Goal: Transaction & Acquisition: Purchase product/service

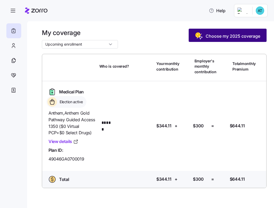
click at [226, 36] on span "Choose my 2025 coverage" at bounding box center [233, 36] width 55 height 6
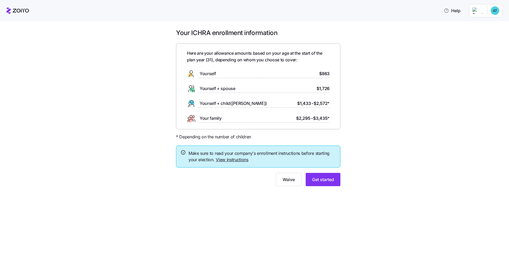
click at [236, 159] on link "View instructions" at bounding box center [232, 159] width 33 height 5
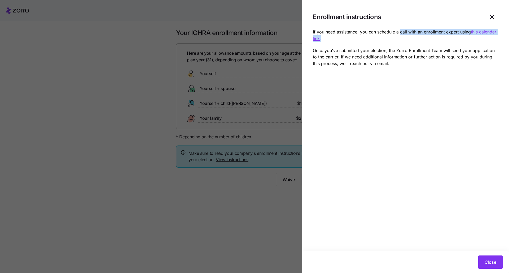
drag, startPoint x: 325, startPoint y: 40, endPoint x: 401, endPoint y: 33, distance: 76.2
click at [274, 33] on p "If you need assistance, you can schedule a call with an enrollment expert using…" at bounding box center [406, 35] width 186 height 13
click at [274, 39] on p "If you need assistance, you can schedule a call with an enrollment expert using…" at bounding box center [406, 35] width 186 height 13
click at [274, 19] on icon "button" at bounding box center [492, 17] width 6 height 6
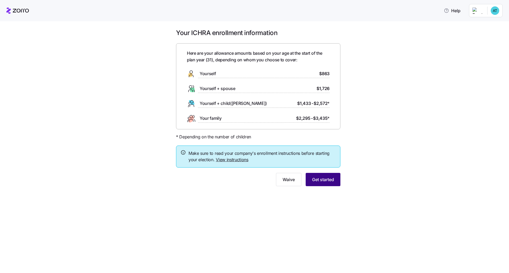
click at [274, 182] on button "Get started" at bounding box center [323, 179] width 35 height 13
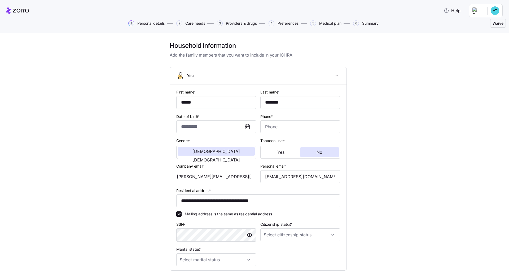
type input "**********"
type input "[PHONE_NUMBER]"
type input "[DEMOGRAPHIC_DATA] citizen"
type input "Single"
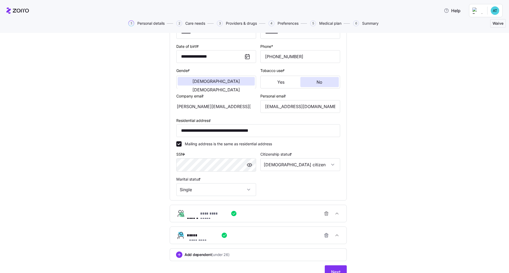
scroll to position [93, 0]
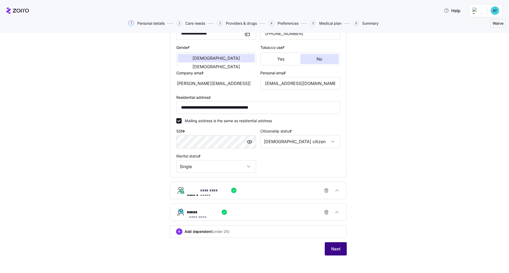
click at [274, 208] on span "Next" at bounding box center [335, 248] width 9 height 6
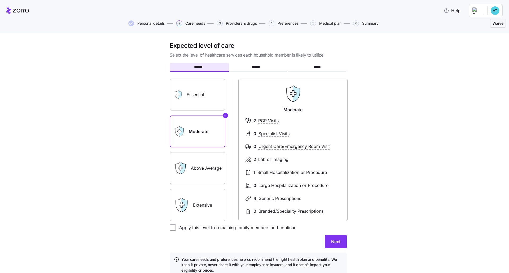
click at [197, 94] on label "Essential" at bounding box center [198, 95] width 56 height 32
click at [0, 0] on input "Essential" at bounding box center [0, 0] width 0 height 0
click at [199, 199] on label "Extensive" at bounding box center [198, 205] width 56 height 32
click at [0, 0] on input "Extensive" at bounding box center [0, 0] width 0 height 0
click at [195, 173] on label "Above Average" at bounding box center [198, 168] width 56 height 32
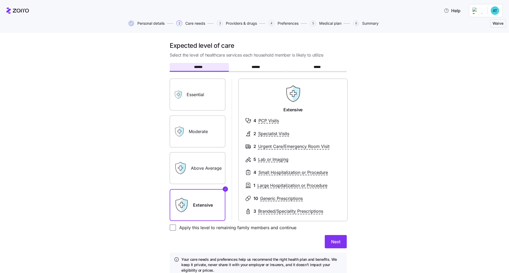
click at [0, 0] on input "Above Average" at bounding box center [0, 0] width 0 height 0
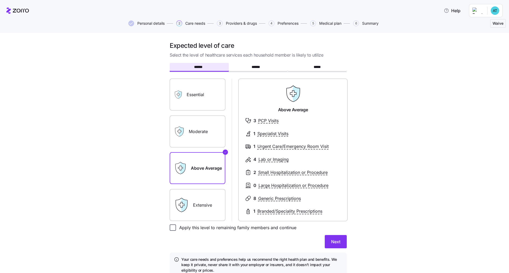
click at [171, 208] on input "Apply this level to remaining family members and continue" at bounding box center [173, 227] width 6 height 6
checkbox input "true"
click at [274, 208] on span "Next" at bounding box center [335, 241] width 9 height 6
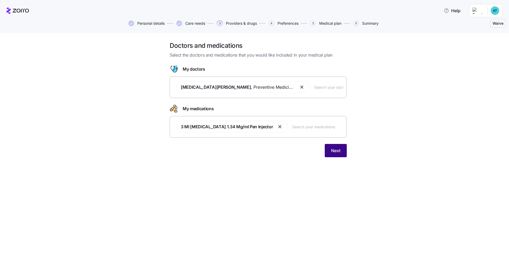
click at [274, 147] on button "Next" at bounding box center [336, 150] width 22 height 13
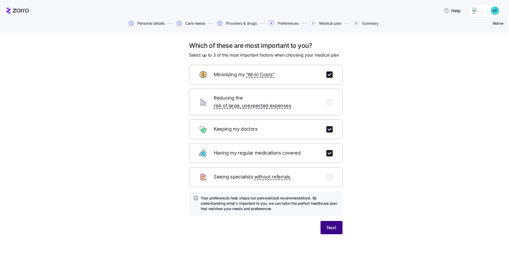
click at [274, 208] on button "Next" at bounding box center [332, 227] width 22 height 13
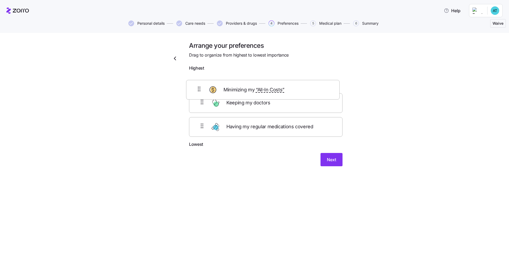
drag, startPoint x: 314, startPoint y: 108, endPoint x: 310, endPoint y: 88, distance: 20.5
click at [274, 90] on div "Keeping my doctors Minimizing my “All-In Costs” Having my regular medications c…" at bounding box center [266, 106] width 154 height 67
drag, startPoint x: 300, startPoint y: 108, endPoint x: 299, endPoint y: 88, distance: 19.9
click at [274, 88] on div "Minimizing my “All-In Costs” Keeping my doctors Having my regular medications c…" at bounding box center [266, 106] width 154 height 67
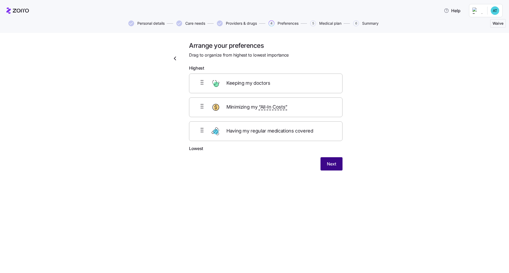
click at [274, 164] on span "Next" at bounding box center [331, 163] width 9 height 6
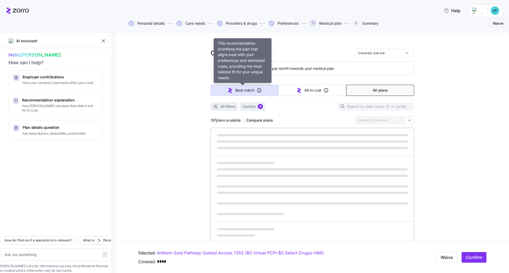
click at [248, 90] on span "Best match" at bounding box center [245, 90] width 19 height 5
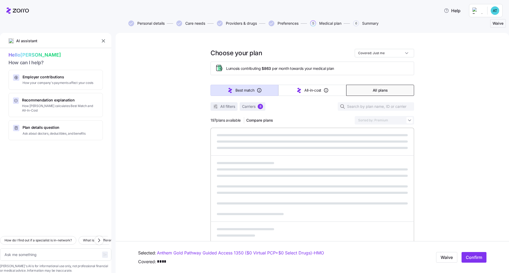
type textarea "x"
type input "Sorted by: Best match"
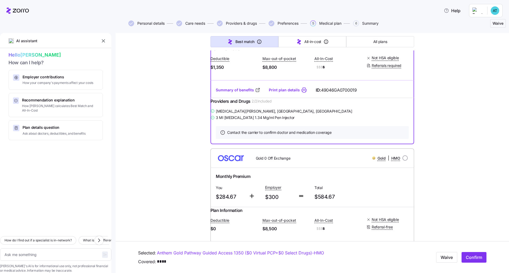
scroll to position [743, 0]
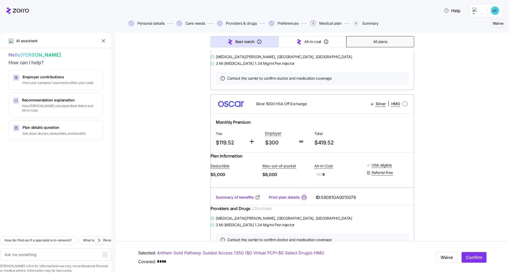
click at [274, 39] on span "All plans" at bounding box center [380, 41] width 14 height 5
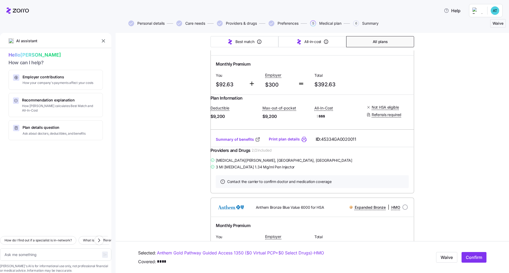
type textarea "x"
type input "Sorted by: Premium"
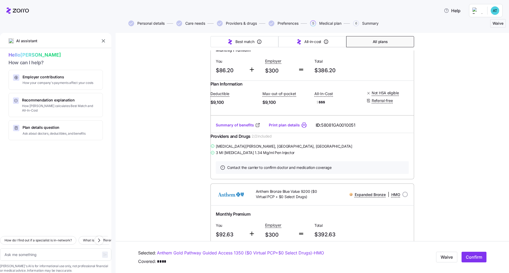
scroll to position [0, 0]
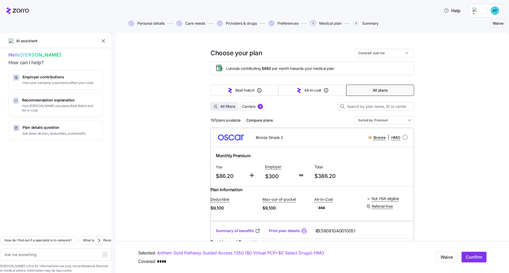
click at [224, 107] on span "All filters" at bounding box center [227, 106] width 15 height 5
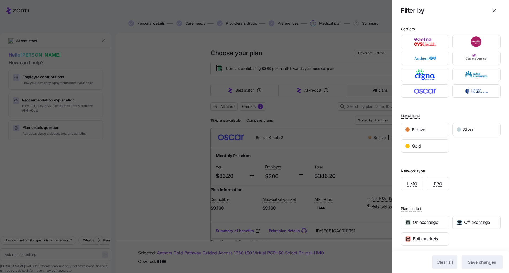
click at [274, 12] on icon "button" at bounding box center [494, 10] width 6 height 6
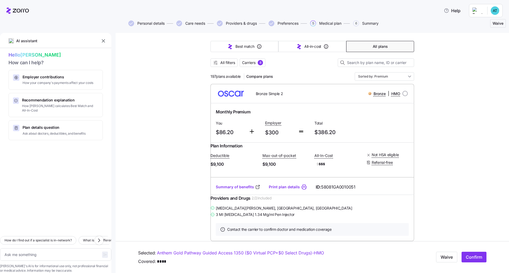
scroll to position [53, 0]
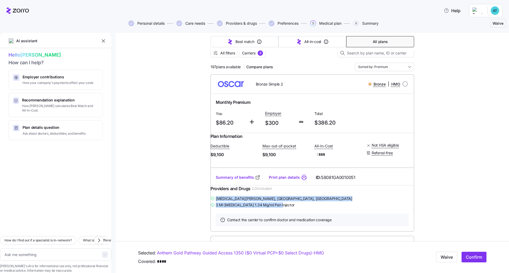
drag, startPoint x: 285, startPoint y: 215, endPoint x: 214, endPoint y: 208, distance: 70.9
click at [214, 208] on div "[MEDICAL_DATA][PERSON_NAME] , [GEOGRAPHIC_DATA], [GEOGRAPHIC_DATA] 3 Ml [MEDICA…" at bounding box center [313, 201] width 204 height 13
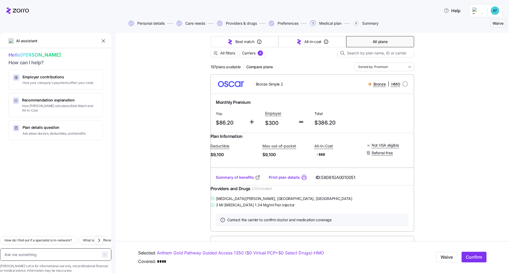
click at [52, 208] on textarea at bounding box center [55, 254] width 111 height 12
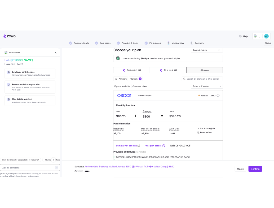
scroll to position [0, 0]
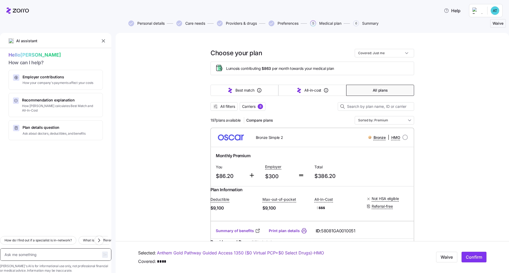
type textarea "x"
